Goal: Task Accomplishment & Management: Manage account settings

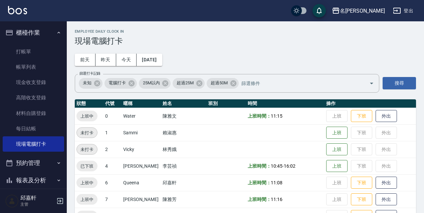
scroll to position [100, 0]
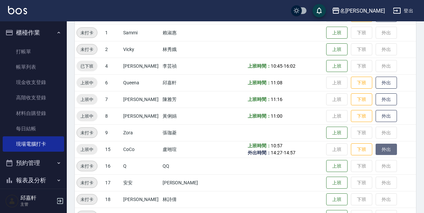
click at [379, 154] on button "外出" at bounding box center [386, 150] width 21 height 12
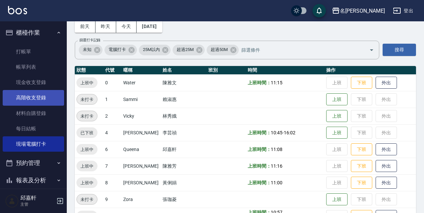
scroll to position [0, 0]
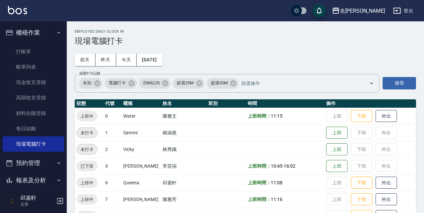
click at [36, 41] on button "櫃檯作業" at bounding box center [33, 32] width 61 height 17
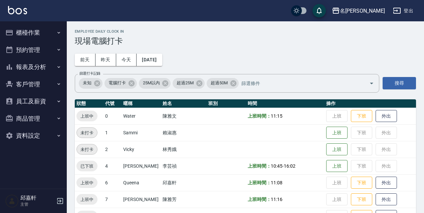
click at [34, 47] on button "預約管理" at bounding box center [33, 49] width 61 height 17
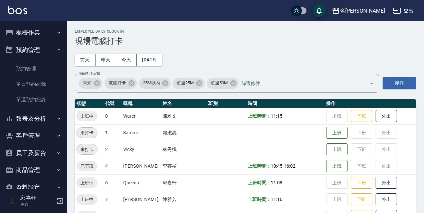
click at [46, 38] on button "櫃檯作業" at bounding box center [33, 32] width 61 height 17
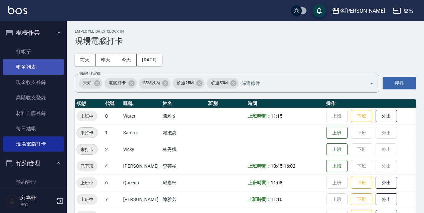
click at [45, 64] on link "帳單列表" at bounding box center [33, 66] width 61 height 15
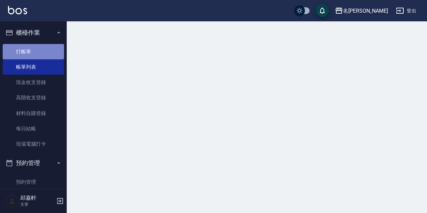
click at [53, 56] on link "打帳單" at bounding box center [33, 51] width 61 height 15
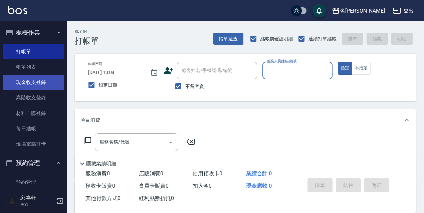
click at [33, 81] on link "現金收支登錄" at bounding box center [33, 82] width 61 height 15
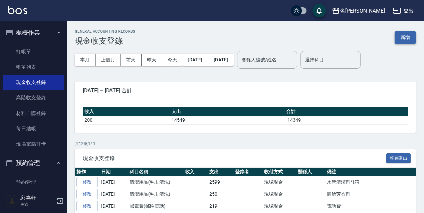
click at [408, 35] on button "新增" at bounding box center [405, 37] width 21 height 12
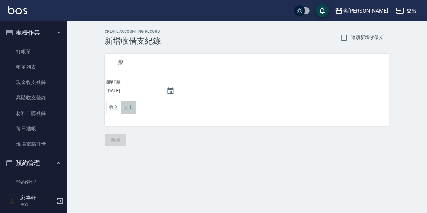
click at [129, 107] on button "支出" at bounding box center [128, 108] width 15 height 14
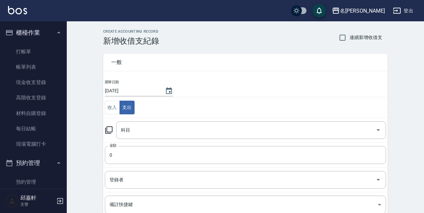
click at [107, 129] on icon at bounding box center [108, 130] width 7 height 7
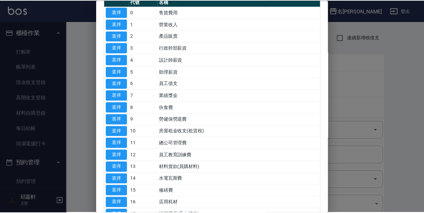
scroll to position [167, 0]
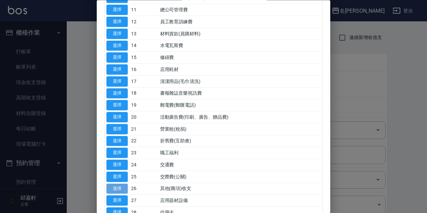
click at [120, 188] on button "選擇" at bounding box center [116, 189] width 21 height 10
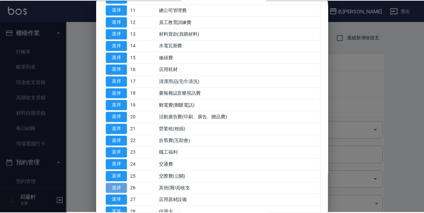
type input "26 其他(雜項)收支"
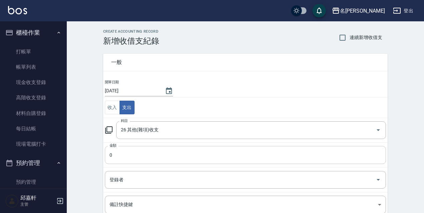
click at [129, 163] on input "0" at bounding box center [245, 155] width 281 height 18
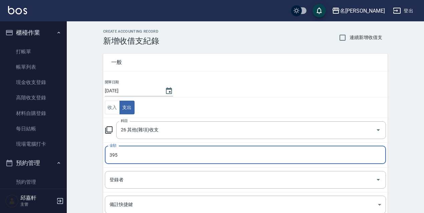
type input "395"
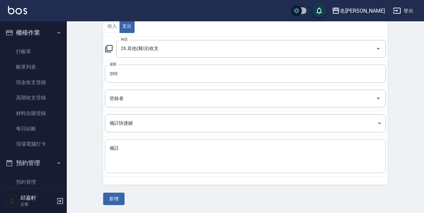
click at [130, 161] on textarea "備註" at bounding box center [245, 156] width 272 height 23
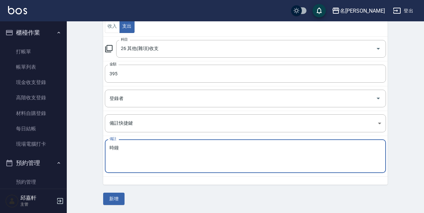
type textarea "時鐘"
click at [116, 192] on div "一般 開單日期 [DATE] 收入 支出 科目 26 其他(雜項)收支 科目 金額 395 金額 登錄者 登錄者 備註快捷鍵 ​ 備註快捷鍵 備註 時鐘 x …" at bounding box center [245, 84] width 284 height 241
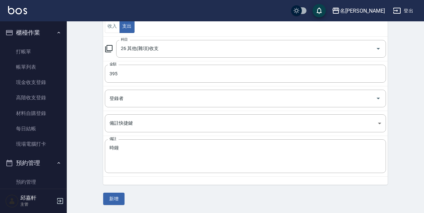
click at [116, 196] on button "新增" at bounding box center [113, 199] width 21 height 12
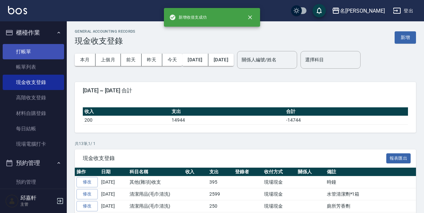
click at [24, 51] on link "打帳單" at bounding box center [33, 51] width 61 height 15
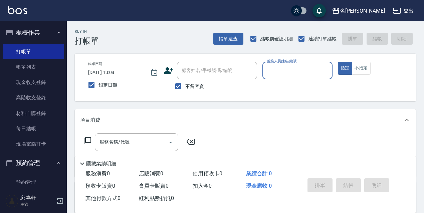
click at [299, 77] on div "服務人員姓名/編號" at bounding box center [297, 71] width 70 height 18
type input "Cindy-8"
type button "true"
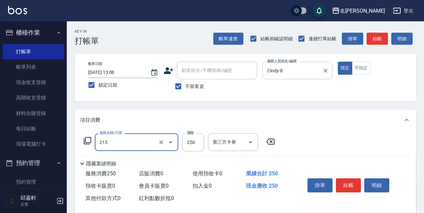
type input "洗髮卷<抵>250(215)"
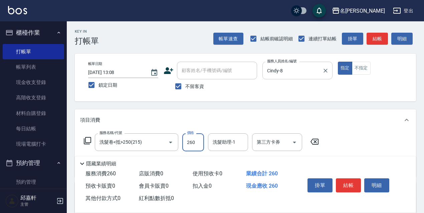
type input "260"
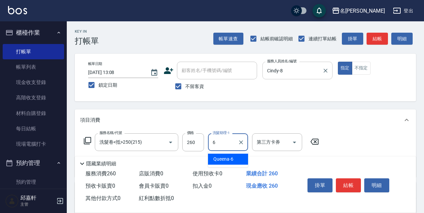
type input "Queena-6"
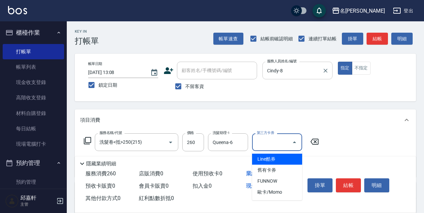
type input "舊有卡券"
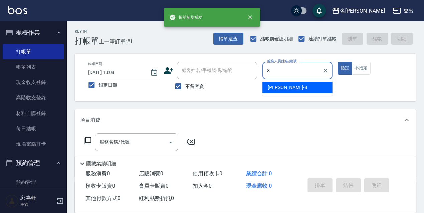
type input "Cindy-8"
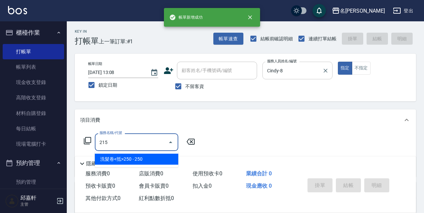
type input "洗髮卷<抵>250(215)"
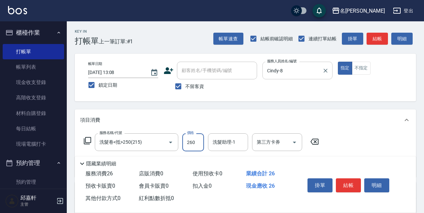
type input "260"
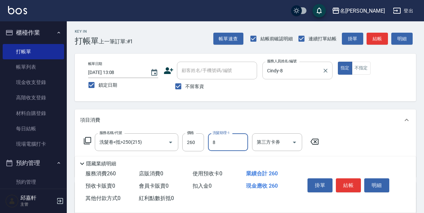
type input "Cindy-8"
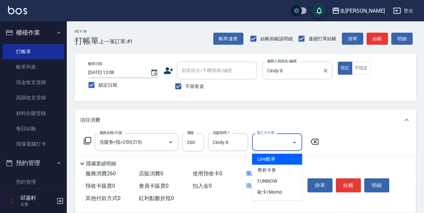
type input "舊有卡券"
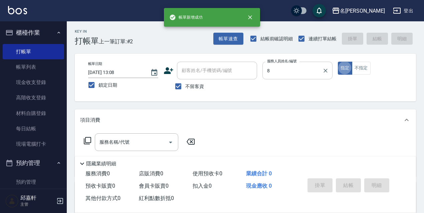
type input "Cindy-8"
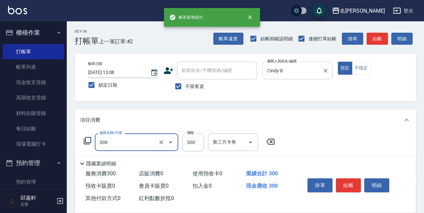
type input "洗髮300(300)"
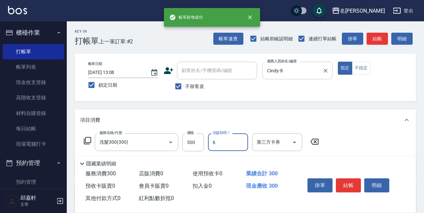
type input "Queena-6"
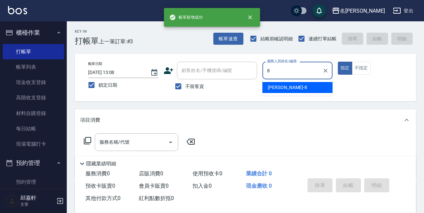
type input "Cindy-8"
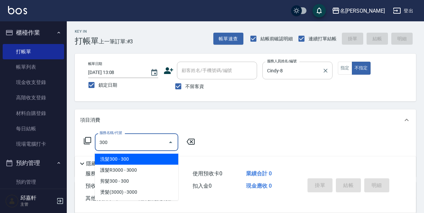
type input "洗髮300(300)"
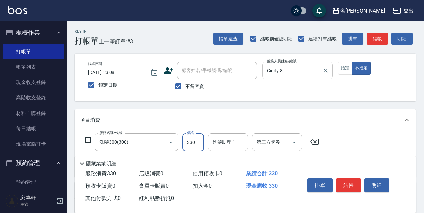
type input "330"
type input "Cindy-8"
type input "潤絲精(801)"
type input "20"
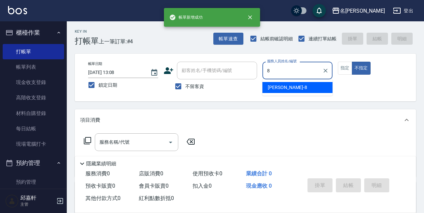
type input "Cindy-8"
type button "false"
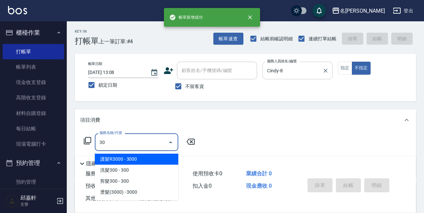
type input "300"
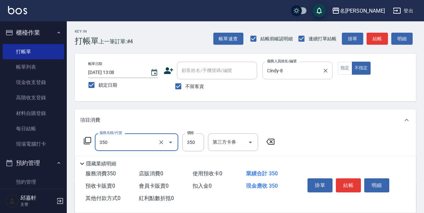
type input "洗髮350(350)"
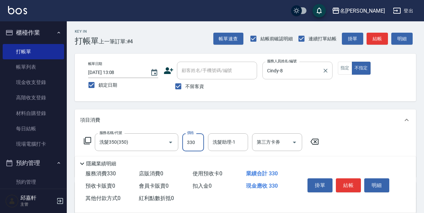
type input "330"
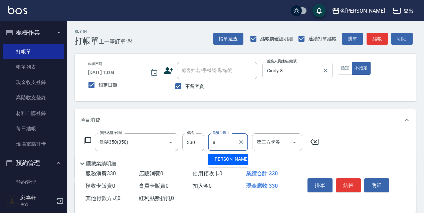
type input "Cindy-8"
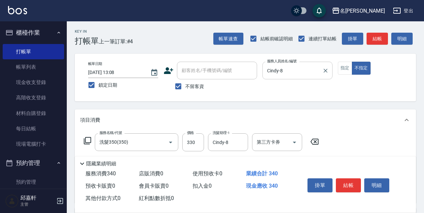
type input "潤絲精(801)"
type input "20"
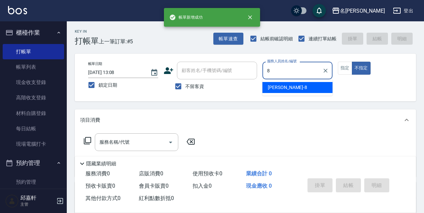
type input "Cindy-8"
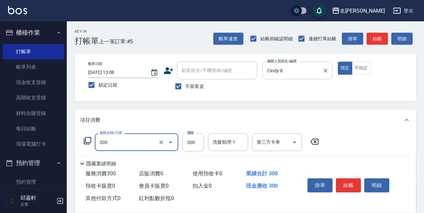
type input "洗髮300(300)"
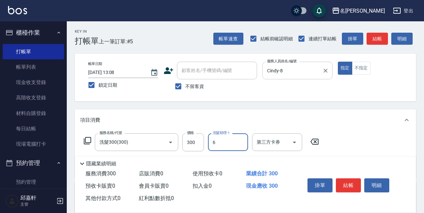
type input "Queena-6"
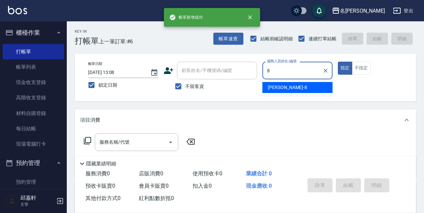
type input "Cindy-8"
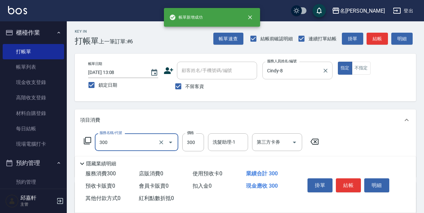
type input "洗髮300(300)"
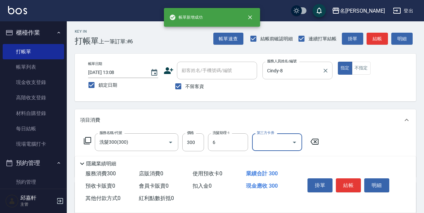
type input "Queena-6"
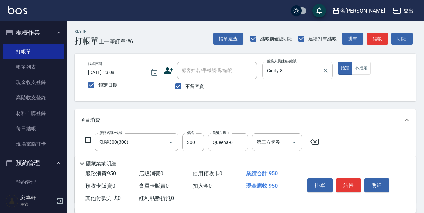
type input "剪髮650(309)"
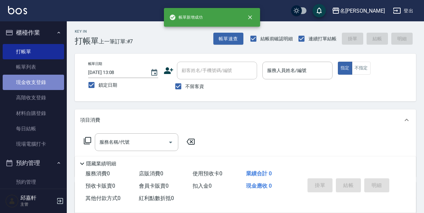
click at [37, 81] on link "現金收支登錄" at bounding box center [33, 82] width 61 height 15
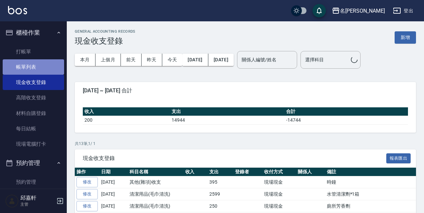
click at [45, 67] on link "帳單列表" at bounding box center [33, 66] width 61 height 15
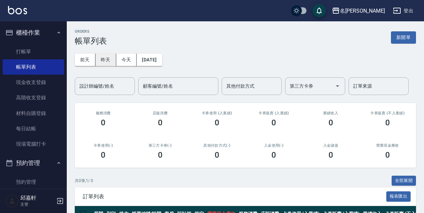
click at [104, 60] on button "昨天" at bounding box center [105, 60] width 21 height 12
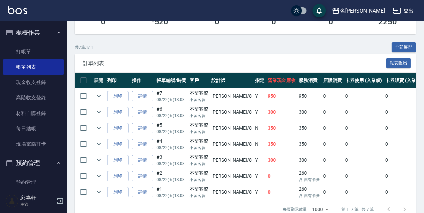
scroll to position [152, 0]
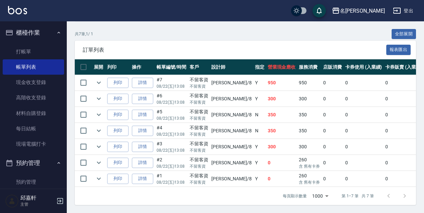
click at [147, 79] on link "詳情" at bounding box center [142, 83] width 21 height 10
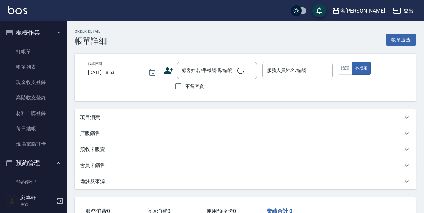
type input "[DATE] 13:08"
checkbox input "true"
type input "Cindy-8"
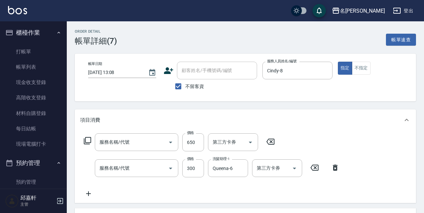
type input "剪髮650(309)"
type input "洗髮300(300)"
click at [192, 170] on input "300" at bounding box center [193, 169] width 22 height 18
drag, startPoint x: 149, startPoint y: 171, endPoint x: 149, endPoint y: 181, distance: 9.4
click at [149, 181] on div "服務名稱/代號 剪髮650(309) 服務名稱/代號 價格 650 價格 第三方卡券 第三方卡券 服務名稱/代號 洗髮300(300) 服務名稱/代號 價格 …" at bounding box center [211, 166] width 263 height 64
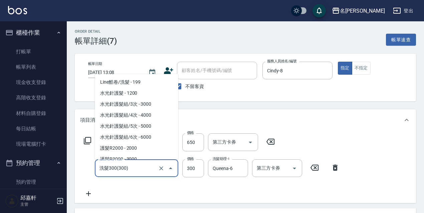
scroll to position [303, 0]
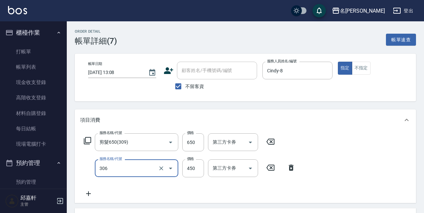
type input "剪髮450(306)"
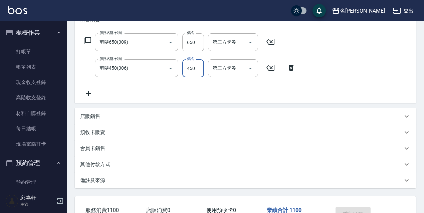
scroll to position [134, 0]
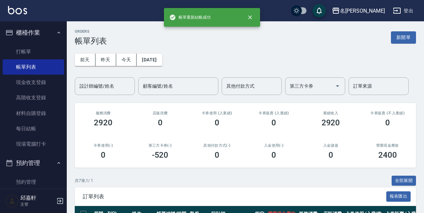
scroll to position [134, 0]
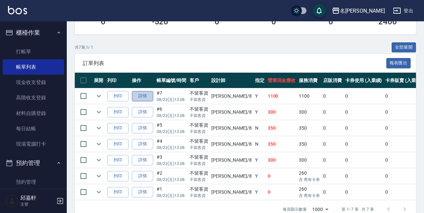
click at [142, 97] on link "詳情" at bounding box center [142, 96] width 21 height 10
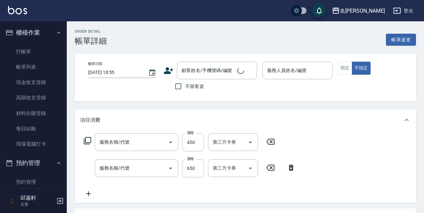
type input "[DATE] 13:08"
checkbox input "true"
type input "Cindy-8"
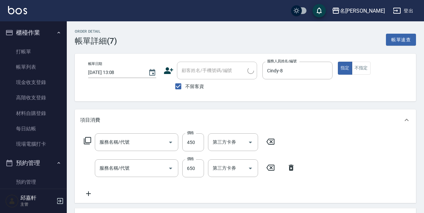
type input "剪髮450(306)"
type input "剪髮650(309)"
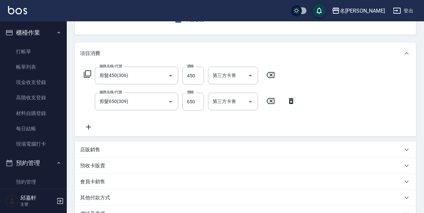
click at [290, 102] on icon at bounding box center [291, 101] width 5 height 6
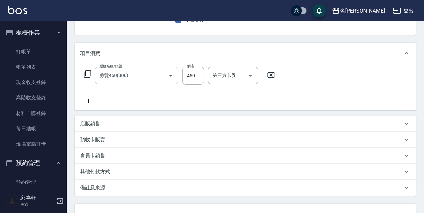
click at [86, 102] on icon at bounding box center [88, 101] width 17 height 8
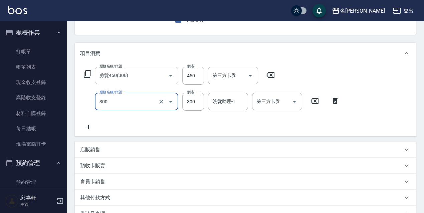
type input "洗髮300(300)"
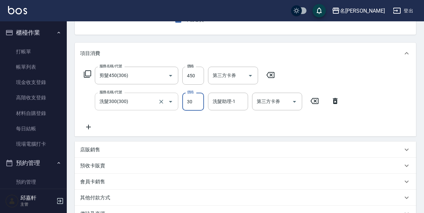
type input "300"
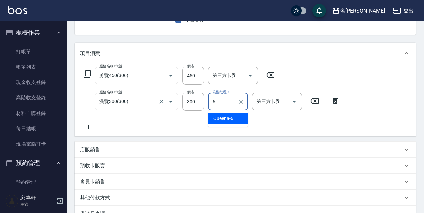
type input "Queena-6"
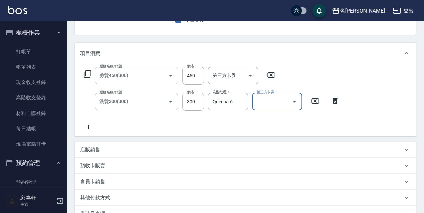
scroll to position [148, 0]
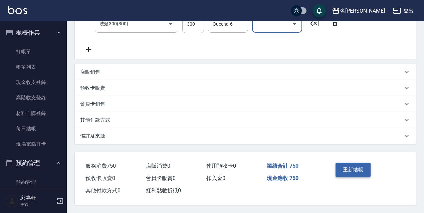
click at [361, 173] on button "重新結帳" at bounding box center [353, 170] width 35 height 14
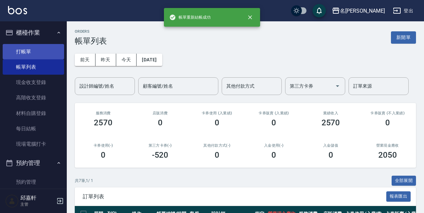
click at [50, 50] on link "打帳單" at bounding box center [33, 51] width 61 height 15
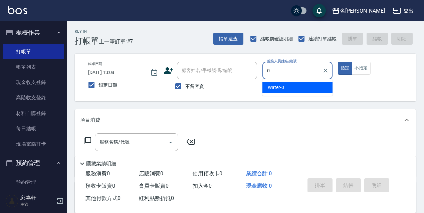
type input "Water-0"
type button "true"
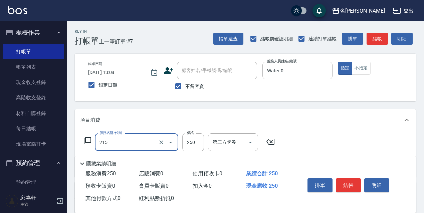
type input "洗髮卷<抵>250(215)"
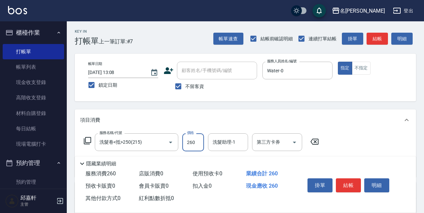
type input "260"
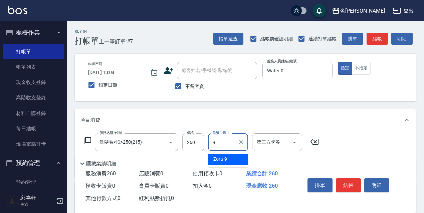
type input "Zora-9"
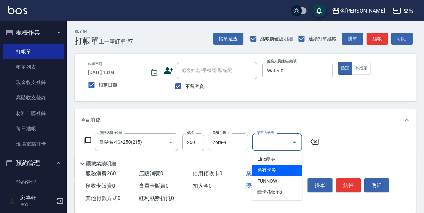
type input "舊有卡券"
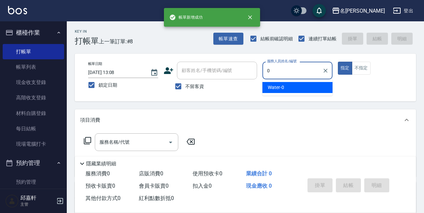
type input "Water-0"
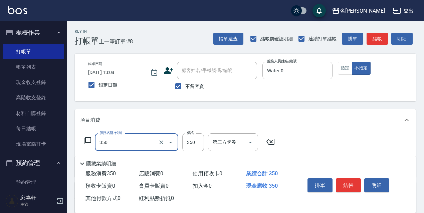
type input "洗髮350(350)"
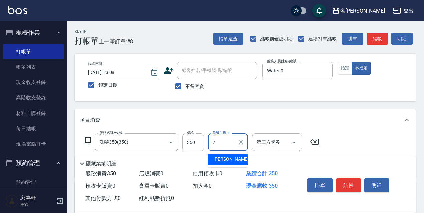
type input "Fanny-7"
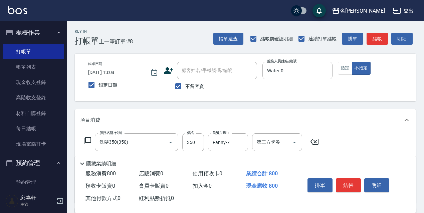
type input "剪髮450(306)"
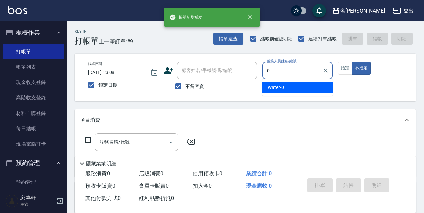
type input "Water-0"
type button "false"
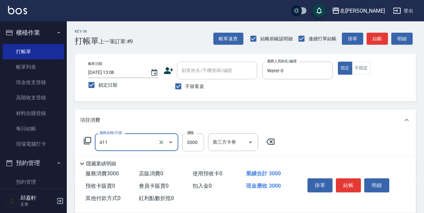
type input "阿速卡燙髮(411)"
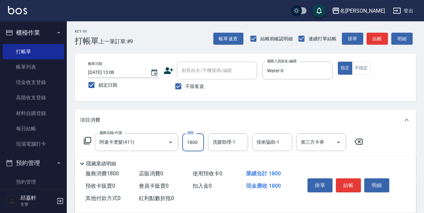
type input "1800"
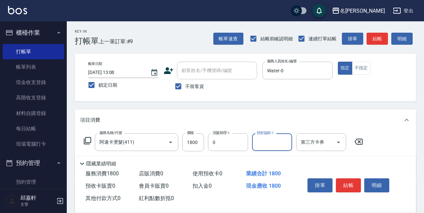
type input "Water-0"
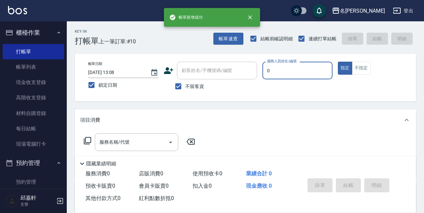
type input "Water-0"
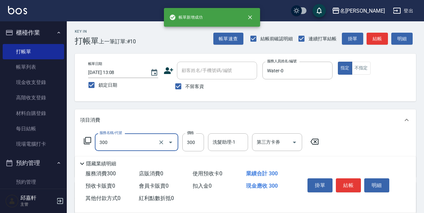
type input "洗髮300(300)"
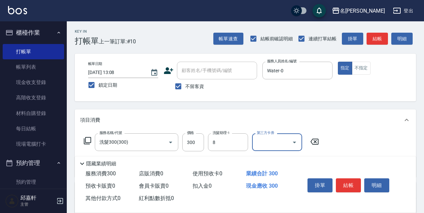
type input "Cindy-8"
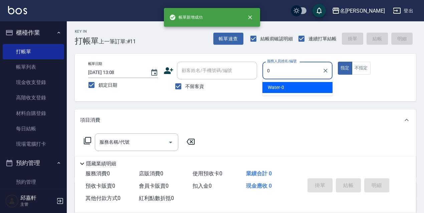
type input "Water-0"
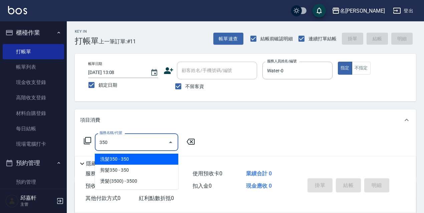
type input "洗髮350(350)"
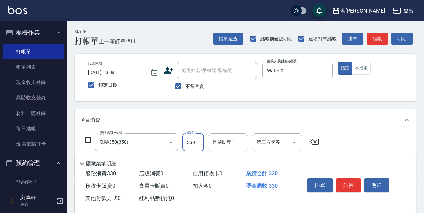
type input "330"
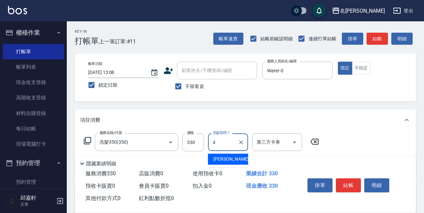
type input "[PERSON_NAME]-4"
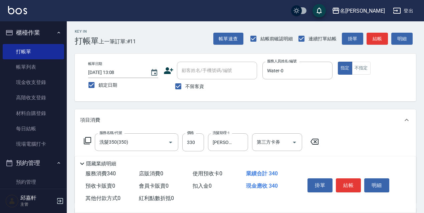
type input "潤絲精(801)"
type input "20"
type input "電棒/夾直(803)"
type input "150"
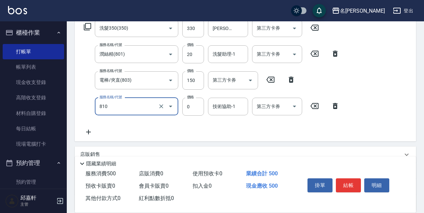
type input "結構式護髮/技術輔助(810)"
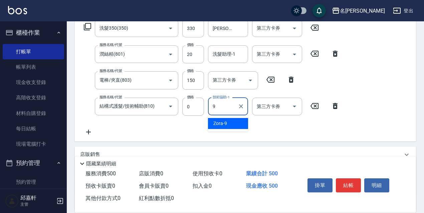
type input "Zora-9"
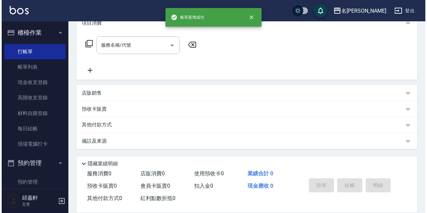
scroll to position [0, 0]
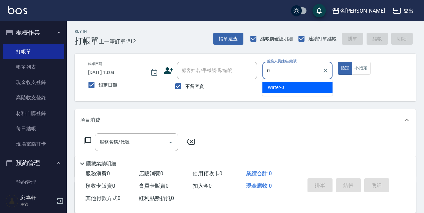
type input "Water-0"
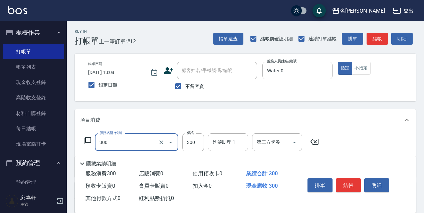
type input "洗髮300(300)"
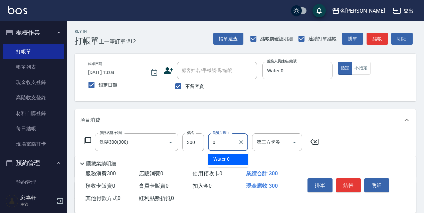
type input "Water-0"
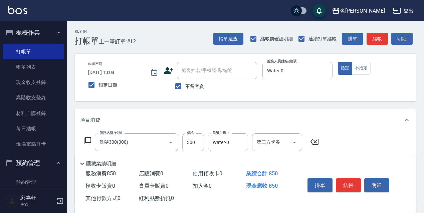
type input "剪髮550(308)"
click at [89, 137] on icon at bounding box center [87, 141] width 8 height 8
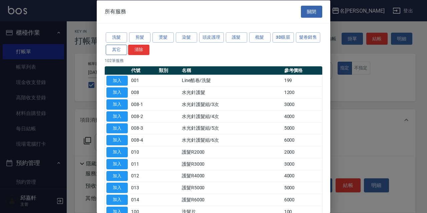
click at [127, 47] on button "其它" at bounding box center [116, 49] width 21 height 10
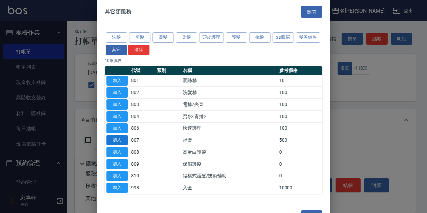
click at [119, 142] on button "加入" at bounding box center [116, 140] width 21 height 10
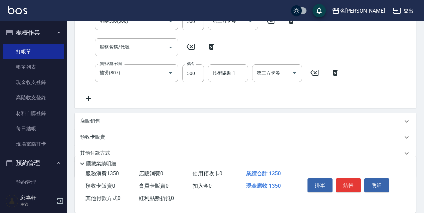
scroll to position [134, 0]
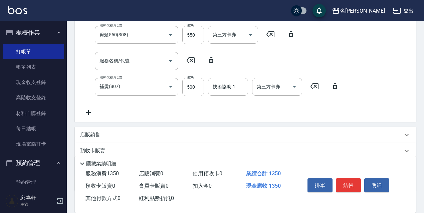
click at [193, 79] on div "價格 500 價格" at bounding box center [193, 87] width 22 height 18
type input "450"
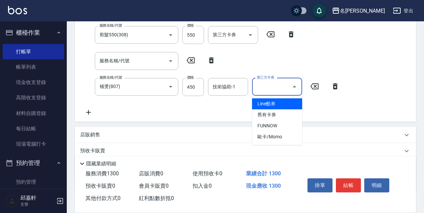
click at [259, 89] on input "第三方卡券" at bounding box center [272, 87] width 34 height 12
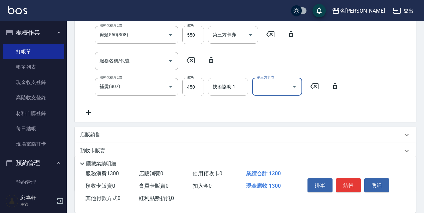
click at [235, 89] on input "技術協助-1" at bounding box center [228, 87] width 34 height 12
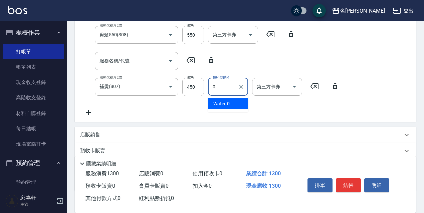
type input "Water-0"
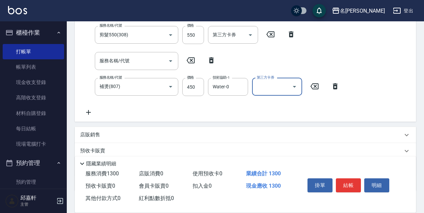
scroll to position [33, 0]
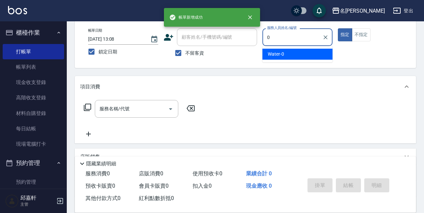
type input "Water-0"
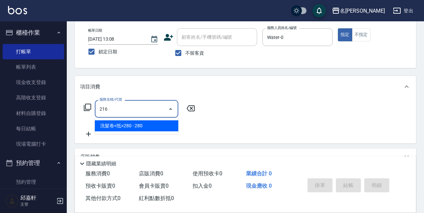
type input "洗髮卷<抵>280(216)"
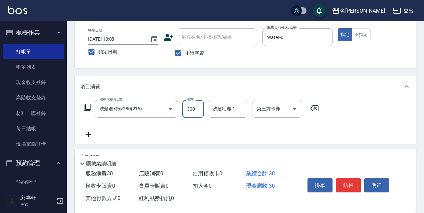
type input "300"
type input "Zora-9"
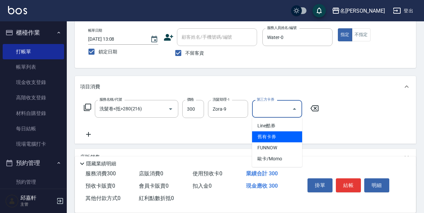
type input "舊有卡券"
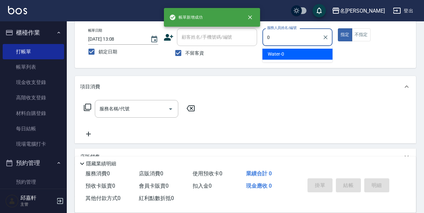
type input "Water-0"
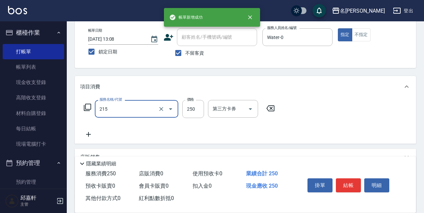
type input "洗髮卷<抵>250(215)"
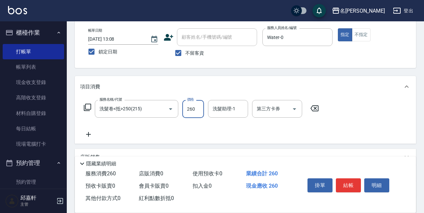
type input "260"
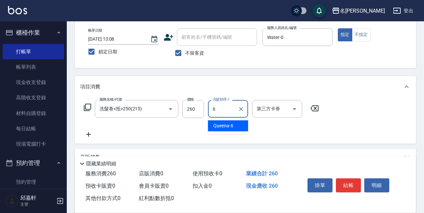
type input "Queena-6"
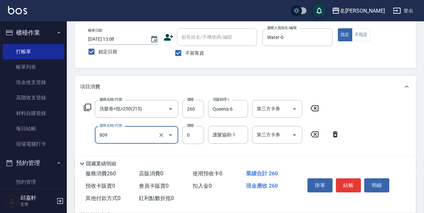
type input "保濕護髮(809)"
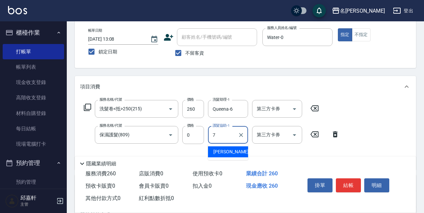
type input "Fanny-7"
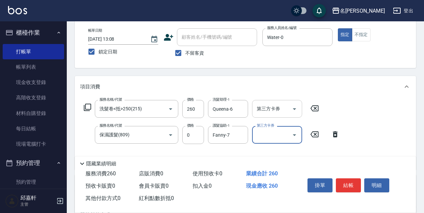
click at [298, 108] on icon "Open" at bounding box center [294, 109] width 8 height 8
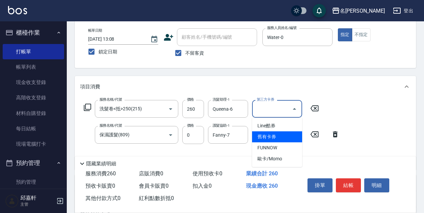
type input "舊有卡券"
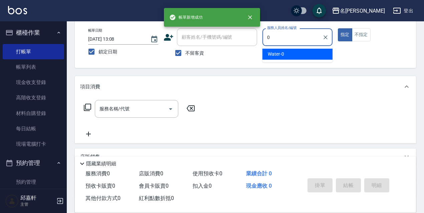
type input "Water-0"
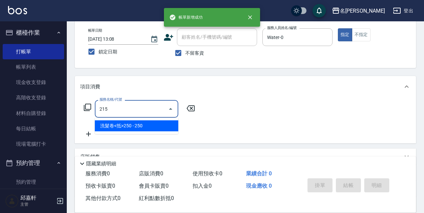
type input "洗髮卷<抵>250(215)"
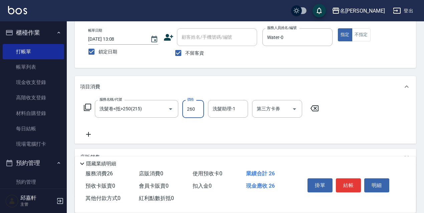
type input "260"
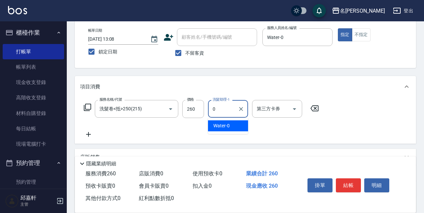
type input "Water-0"
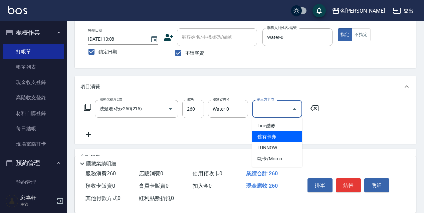
type input "舊有卡券"
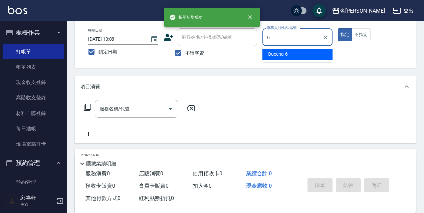
type input "Queena-6"
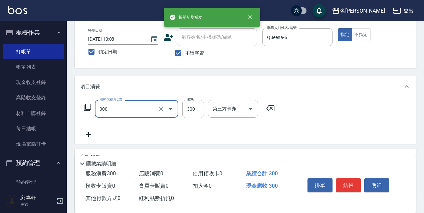
type input "洗髮300(300)"
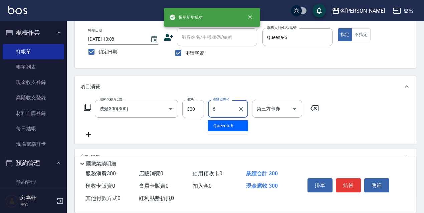
type input "Queena-6"
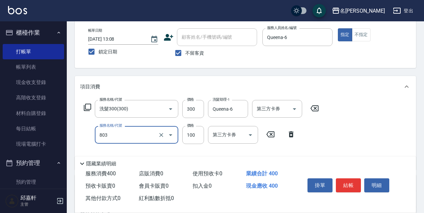
type input "電棒/夾直(803)"
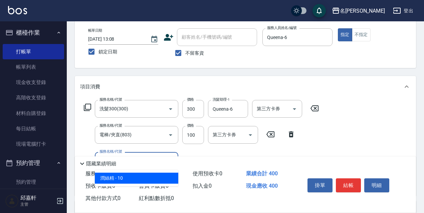
type input "潤絲精(801)"
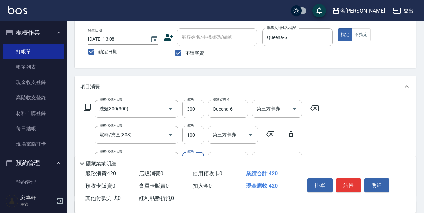
type input "20"
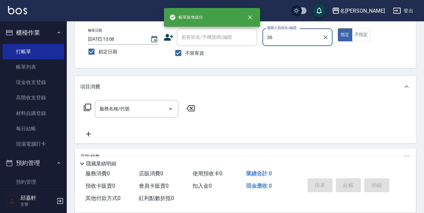
type input "3"
type input "Queena-6"
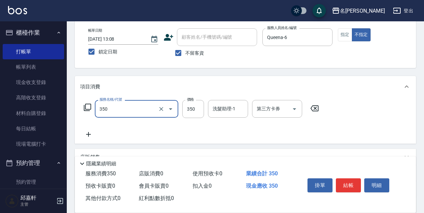
type input "洗髮350(350)"
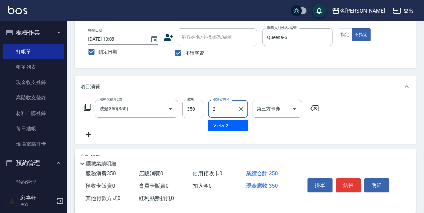
type input "Vicky-2"
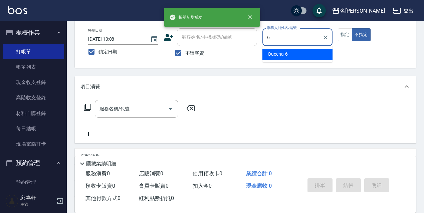
type input "Queena-6"
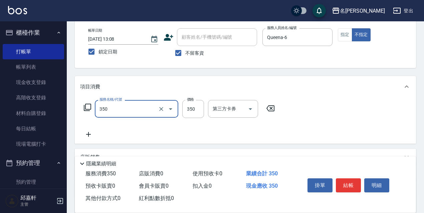
type input "洗髮350(350)"
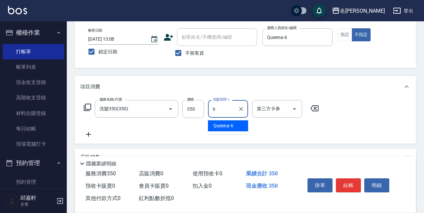
type input "Queena-6"
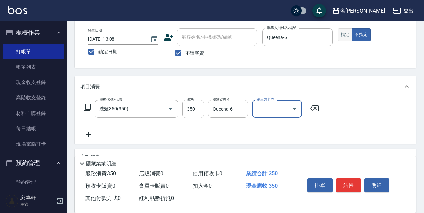
click at [341, 33] on button "指定" at bounding box center [345, 34] width 14 height 13
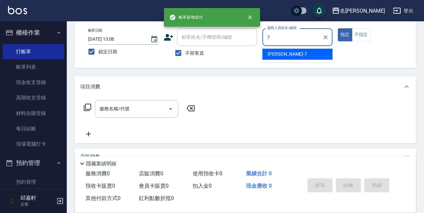
type input "Fanny-7"
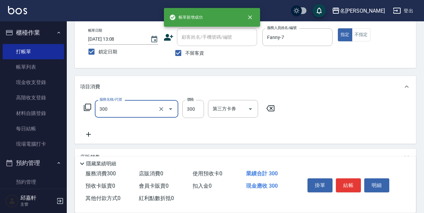
type input "洗髮300(300)"
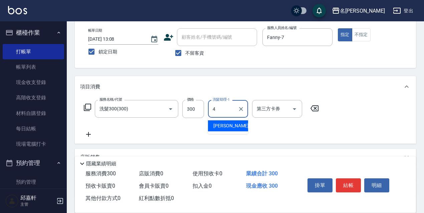
type input "[PERSON_NAME]-4"
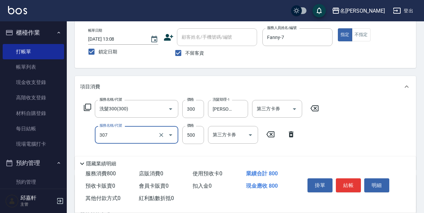
type input "剪髮500(307)"
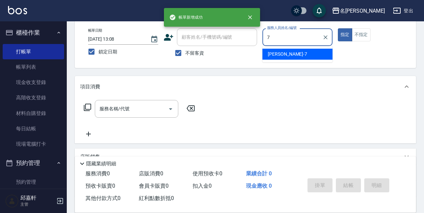
type input "Fanny-7"
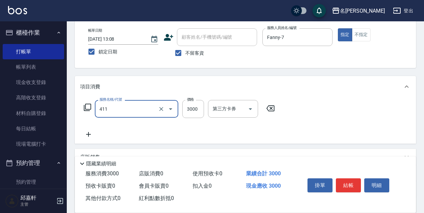
type input "阿速卡燙髮(411)"
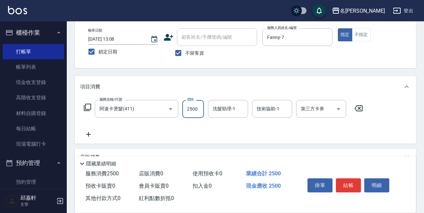
type input "2500"
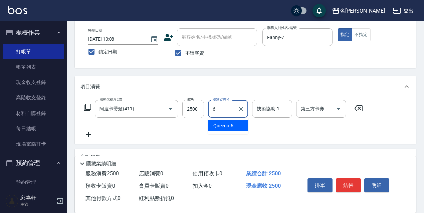
type input "Queena-6"
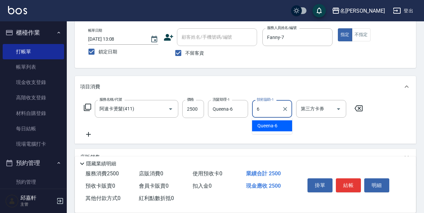
type input "Queena-6"
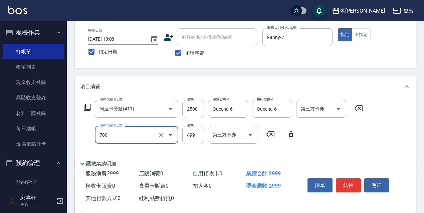
type input "頭皮隔離(700)"
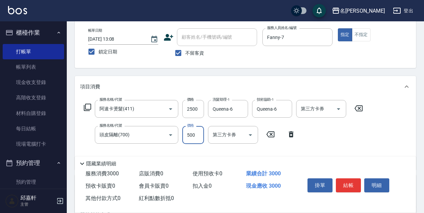
type input "500"
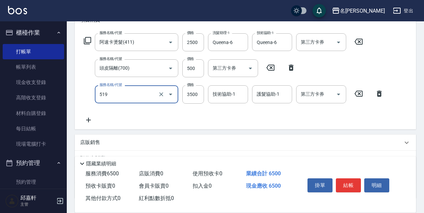
type input "阿速卡醫學染髮(519)"
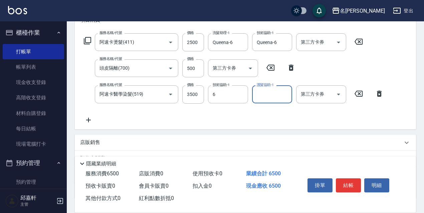
type input "Queena-6"
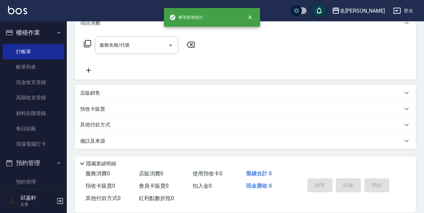
scroll to position [0, 0]
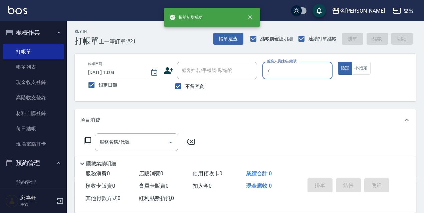
type input "Fanny-7"
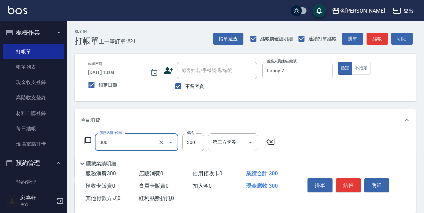
type input "洗髮300(300)"
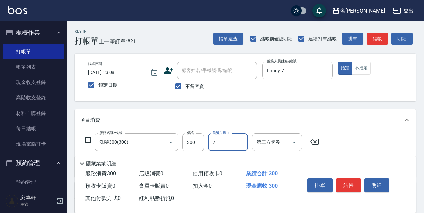
type input "Fanny-7"
type input "剪髮500(307)"
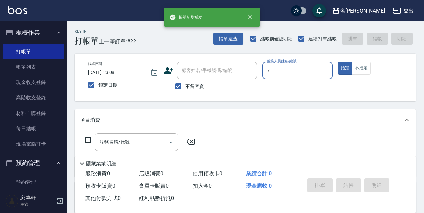
type input "Fanny-7"
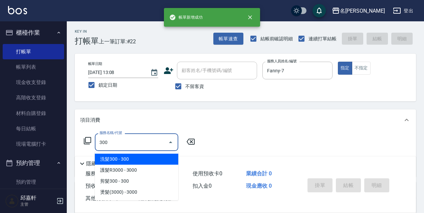
type input "洗髮300(300)"
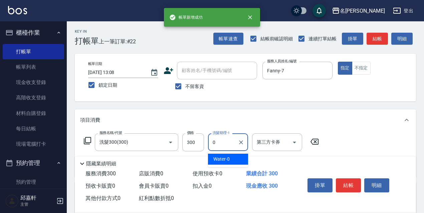
type input "Water-0"
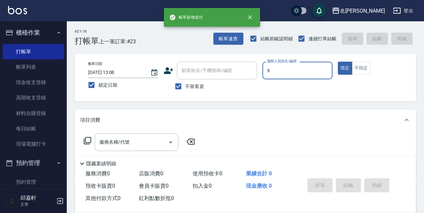
type input "Zora-9"
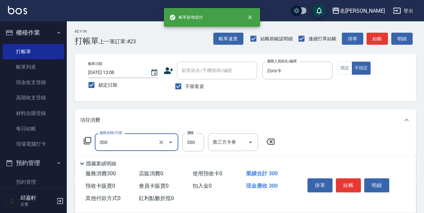
type input "洗髮300(300)"
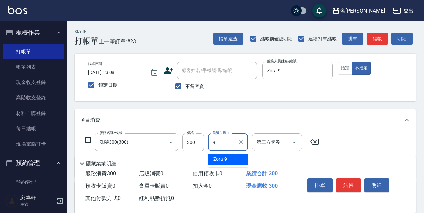
type input "Zora-9"
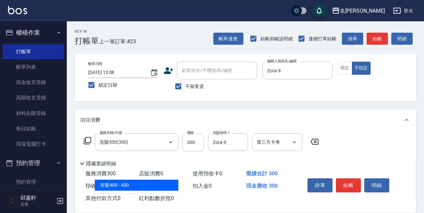
type input "剪髮400(305)"
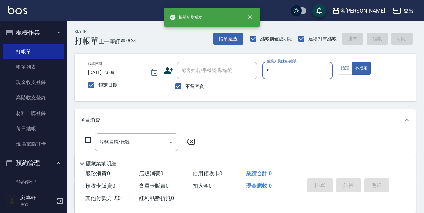
type input "Zora-9"
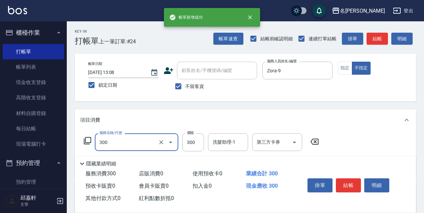
type input "洗髮300(300)"
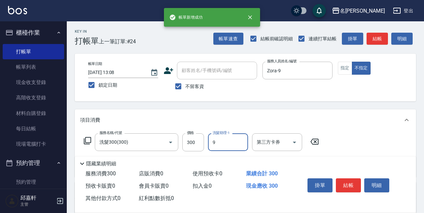
type input "Zora-9"
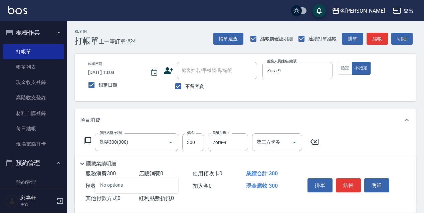
type input "3"
type input "剪髮<瀏海>(302)"
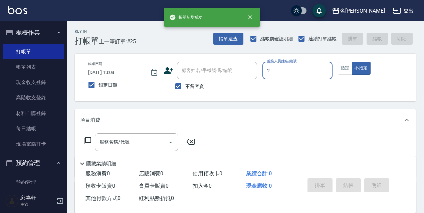
type input "Vicky-2"
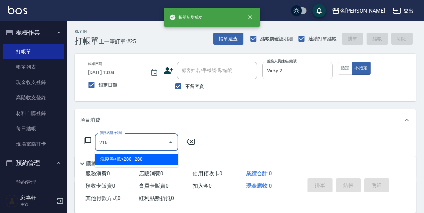
type input "洗髮卷<抵>280(216)"
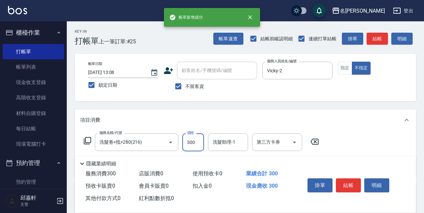
type input "300"
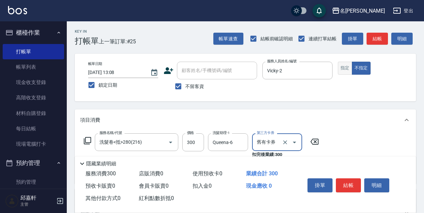
click at [344, 74] on button "指定" at bounding box center [345, 68] width 14 height 13
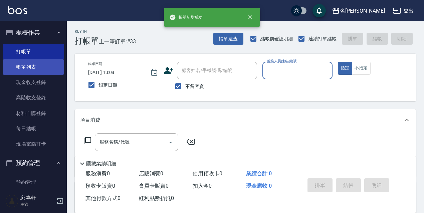
click at [34, 73] on link "帳單列表" at bounding box center [33, 66] width 61 height 15
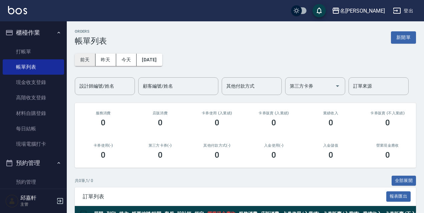
click at [93, 60] on button "前天" at bounding box center [85, 60] width 21 height 12
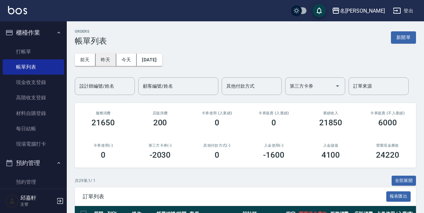
click at [102, 56] on button "昨天" at bounding box center [105, 60] width 21 height 12
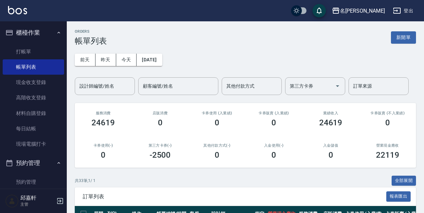
scroll to position [134, 0]
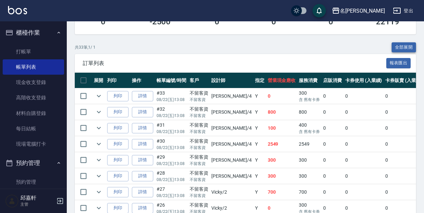
click at [404, 47] on button "全部展開" at bounding box center [404, 47] width 25 height 10
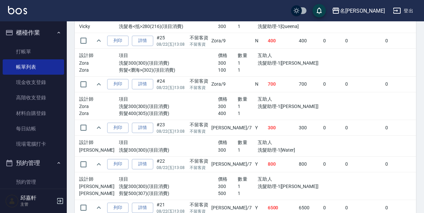
scroll to position [1421, 0]
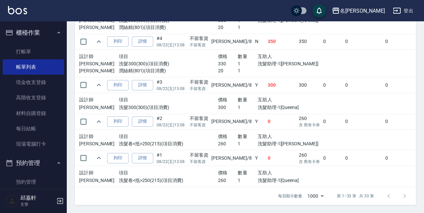
click at [299, 131] on div "設計師 項目 價格 數量 互助人 [PERSON_NAME] 洗髮卷<抵>250(215)(項目消費) 260 1 洗髮助理-1[[PERSON_NAME]]" at bounding box center [197, 140] width 243 height 21
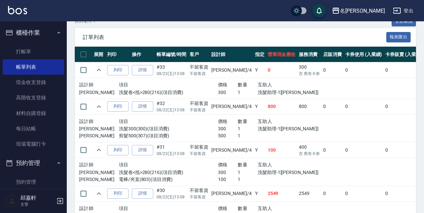
scroll to position [93, 0]
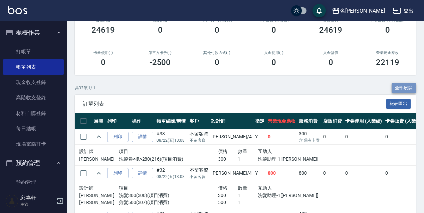
click at [397, 86] on button "全部展開" at bounding box center [404, 88] width 25 height 10
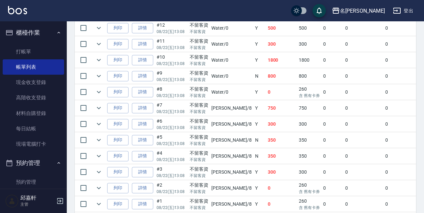
scroll to position [569, 0]
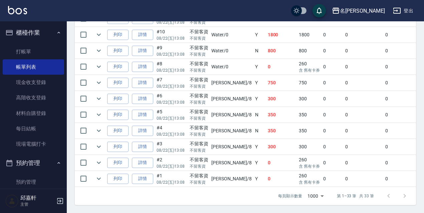
click at [266, 123] on td "350" at bounding box center [281, 131] width 31 height 16
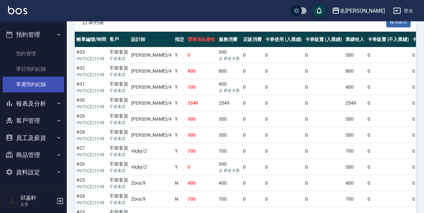
scroll to position [208, 0]
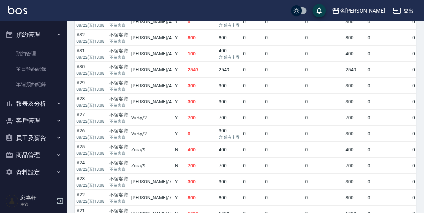
click at [46, 113] on button "客戶管理" at bounding box center [33, 120] width 61 height 17
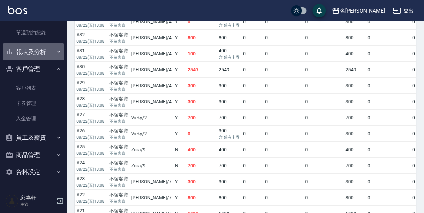
click at [42, 55] on button "報表及分析" at bounding box center [33, 51] width 61 height 17
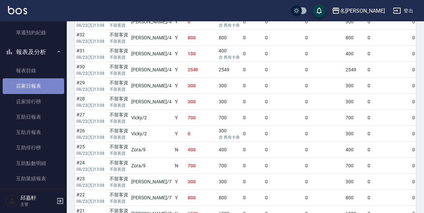
click at [53, 87] on link "店家日報表" at bounding box center [33, 85] width 61 height 15
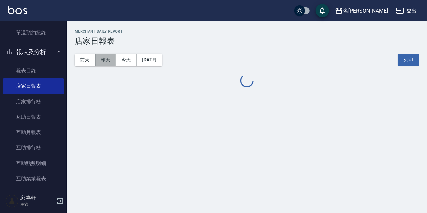
click at [101, 62] on button "昨天" at bounding box center [105, 60] width 21 height 12
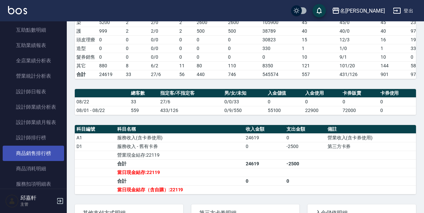
scroll to position [280, 0]
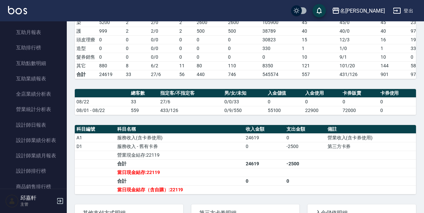
click at [62, 123] on nav "櫃檯作業 打帳單 帳單列表 現金收支登錄 高階收支登錄 材料自購登錄 每日結帳 現場電腦打卡 預約管理 預約管理 單日預約紀錄 單週預約紀錄 報表及分析 報表…" at bounding box center [33, 105] width 67 height 168
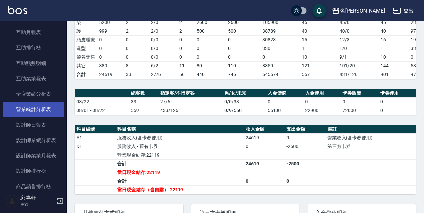
click at [51, 116] on link "營業統計分析表" at bounding box center [33, 109] width 61 height 15
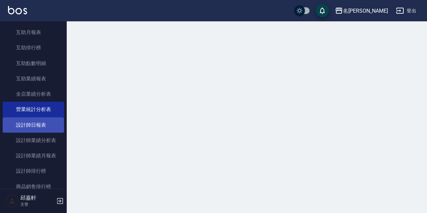
click at [49, 121] on link "設計師日報表" at bounding box center [33, 125] width 61 height 15
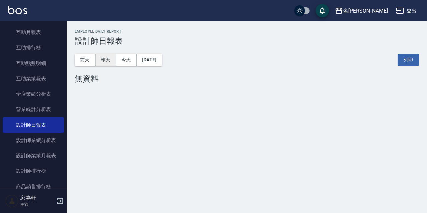
click at [108, 59] on button "昨天" at bounding box center [105, 60] width 21 height 12
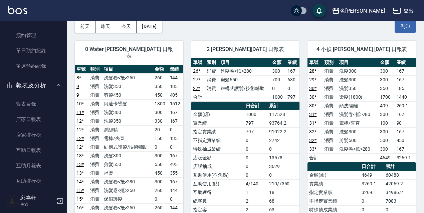
scroll to position [47, 0]
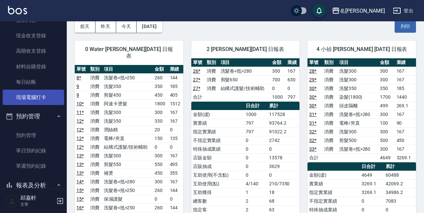
click at [31, 97] on link "現場電腦打卡" at bounding box center [33, 97] width 61 height 15
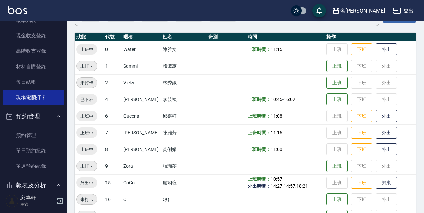
scroll to position [100, 0]
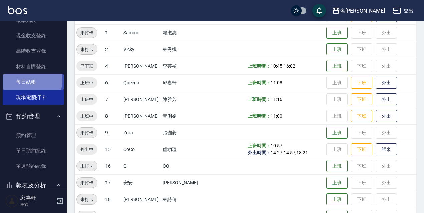
click at [24, 80] on link "每日結帳" at bounding box center [33, 81] width 61 height 15
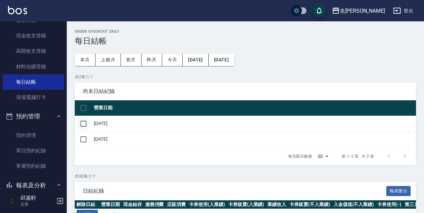
click at [84, 124] on input "checkbox" at bounding box center [83, 124] width 14 height 14
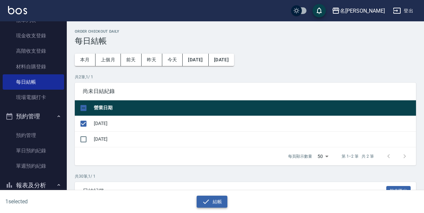
click at [212, 203] on button "結帳" at bounding box center [212, 202] width 31 height 12
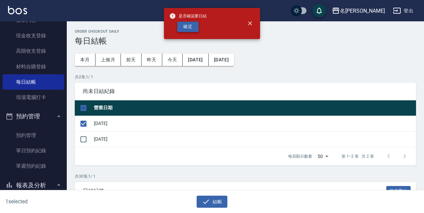
click at [194, 29] on button "確定" at bounding box center [187, 27] width 21 height 10
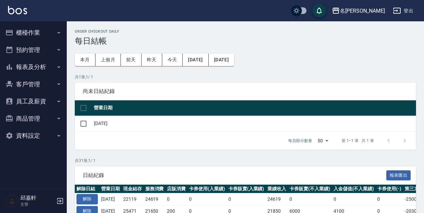
click at [31, 35] on button "櫃檯作業" at bounding box center [33, 32] width 61 height 17
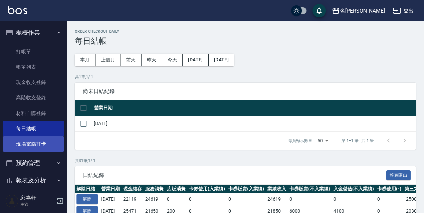
drag, startPoint x: 45, startPoint y: 145, endPoint x: 78, endPoint y: 137, distance: 34.1
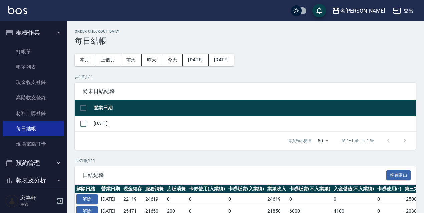
click at [45, 144] on link "現場電腦打卡" at bounding box center [33, 144] width 61 height 15
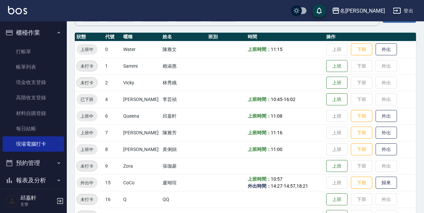
scroll to position [100, 0]
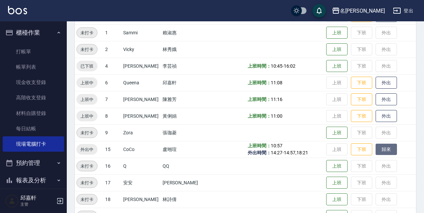
click at [379, 154] on button "歸來" at bounding box center [386, 150] width 21 height 12
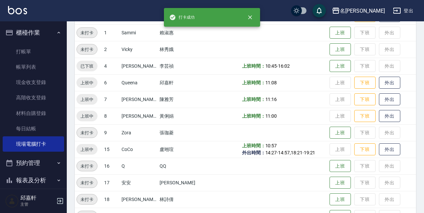
scroll to position [67, 0]
